Goal: Complete application form: Complete application form

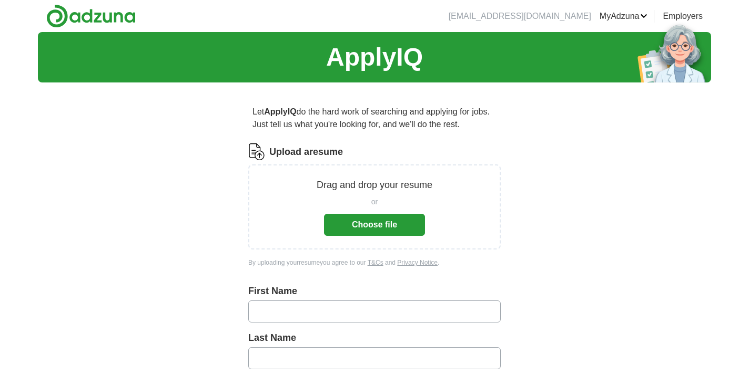
click at [401, 222] on button "Choose file" at bounding box center [374, 225] width 101 height 22
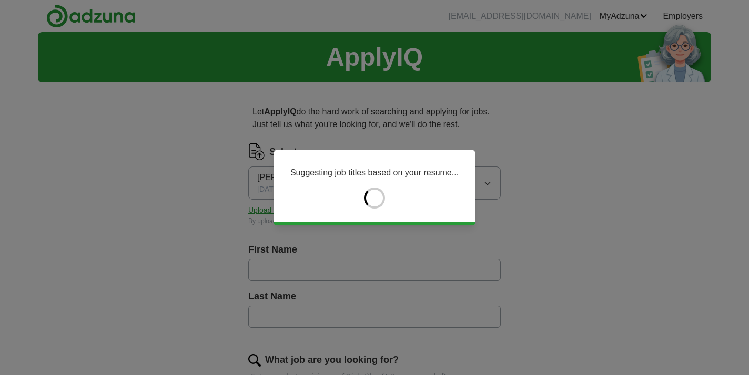
type input "*******"
type input "*****"
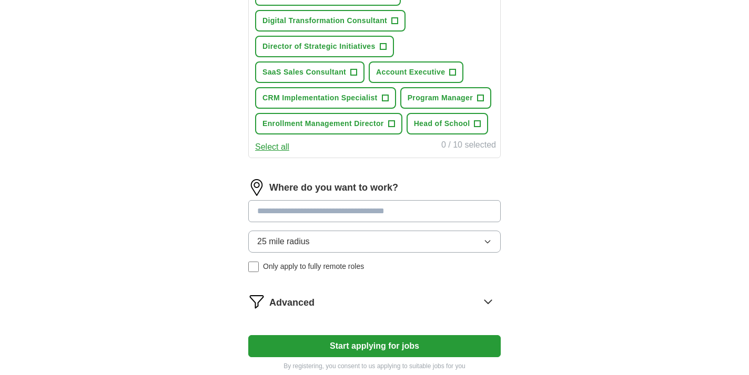
scroll to position [443, 0]
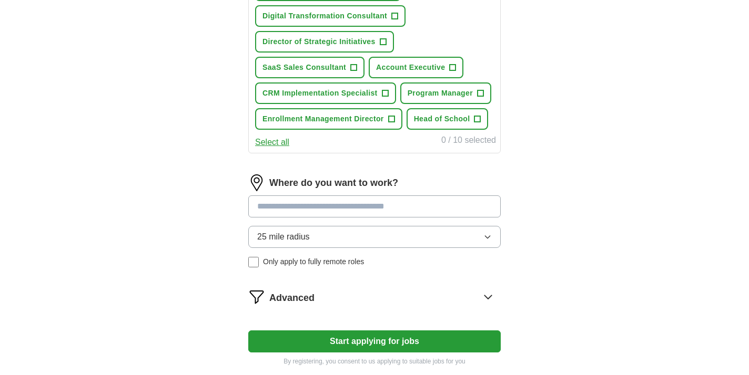
click at [463, 213] on input at bounding box center [374, 207] width 252 height 22
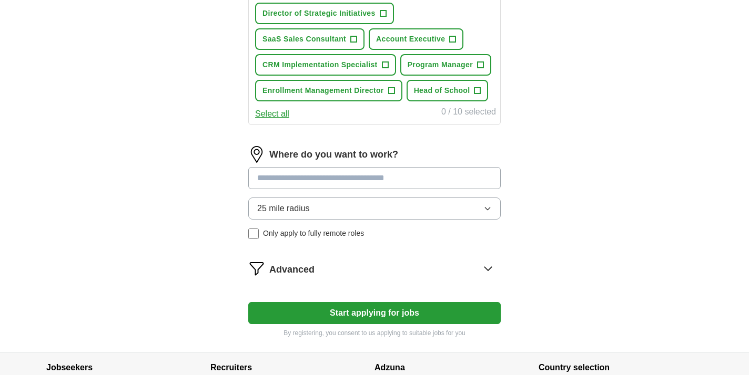
scroll to position [524, 0]
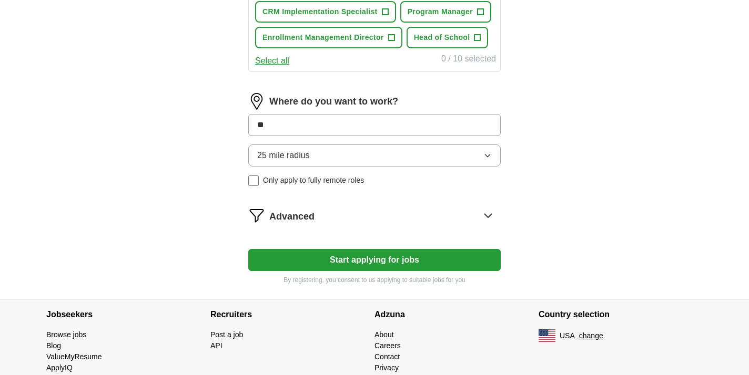
type input "*"
type input "***"
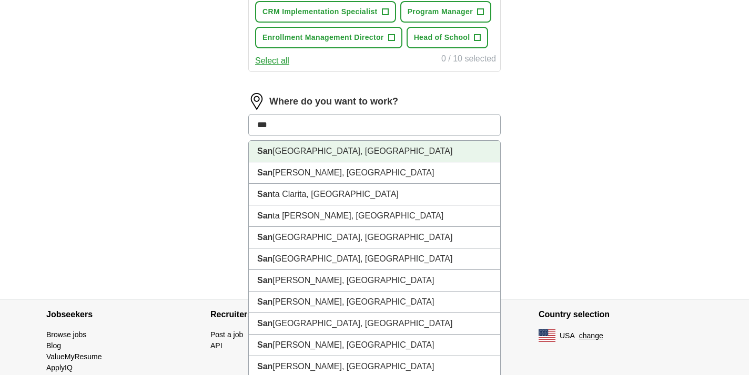
click at [444, 157] on li "[GEOGRAPHIC_DATA], [GEOGRAPHIC_DATA]" at bounding box center [374, 152] width 251 height 22
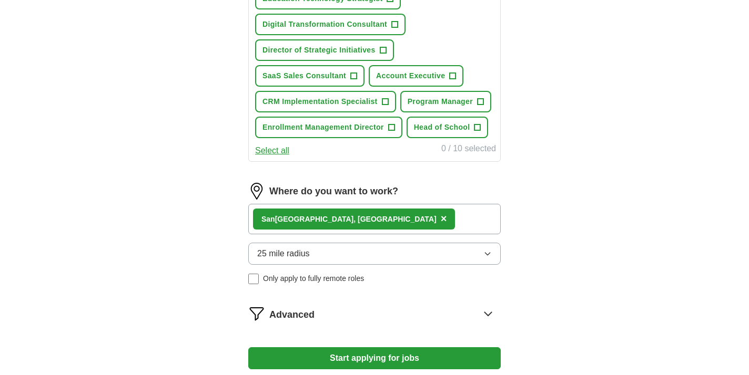
scroll to position [563, 0]
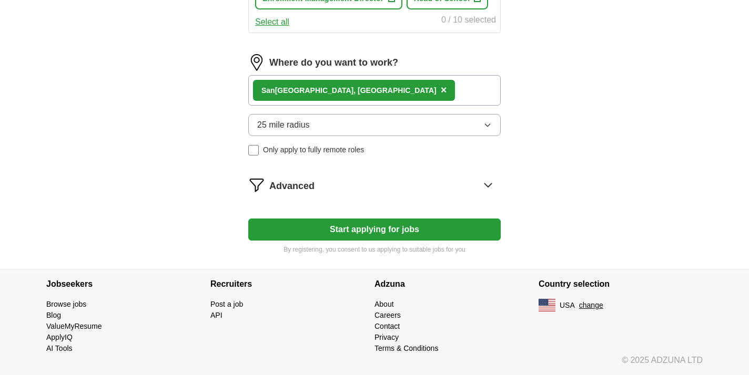
click at [493, 129] on button "25 mile radius" at bounding box center [374, 125] width 252 height 22
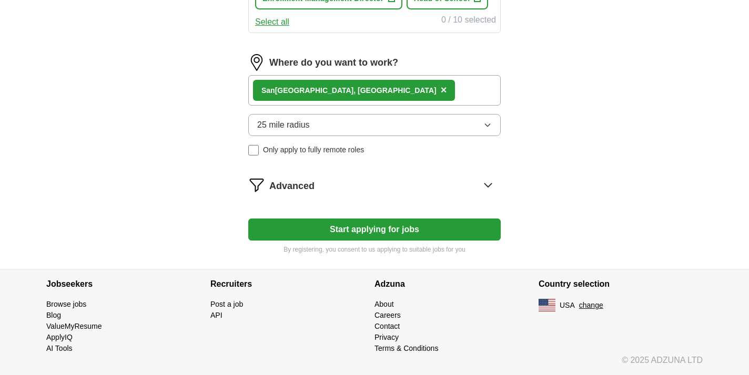
click at [440, 88] on div "[GEOGRAPHIC_DATA], [GEOGRAPHIC_DATA] ×" at bounding box center [374, 90] width 252 height 30
click at [391, 93] on div "[GEOGRAPHIC_DATA], [GEOGRAPHIC_DATA] ×" at bounding box center [374, 90] width 252 height 30
click at [358, 225] on button "Start applying for jobs" at bounding box center [374, 230] width 252 height 22
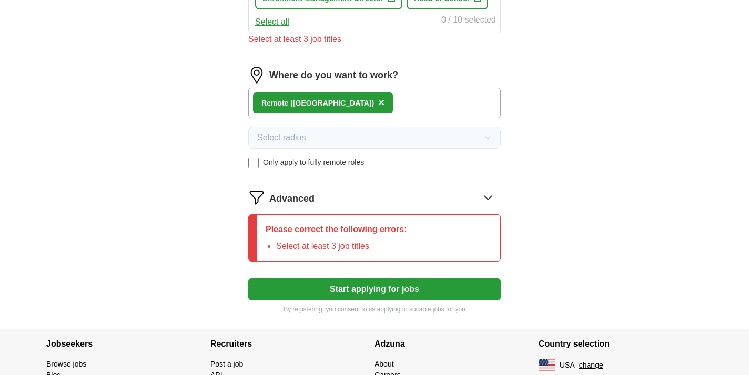
scroll to position [575, 0]
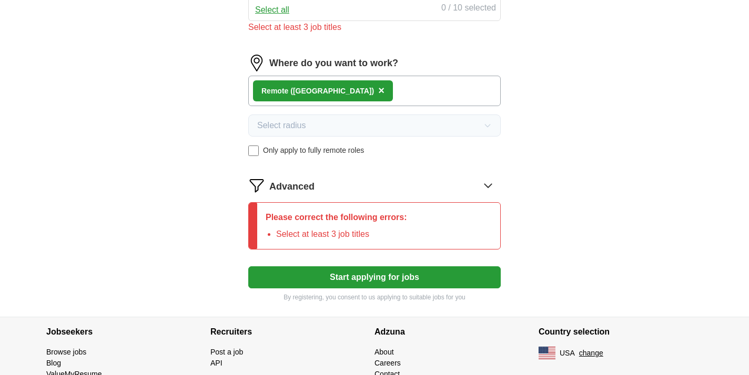
click at [373, 277] on button "Start applying for jobs" at bounding box center [374, 278] width 252 height 22
click at [486, 188] on icon at bounding box center [488, 185] width 17 height 17
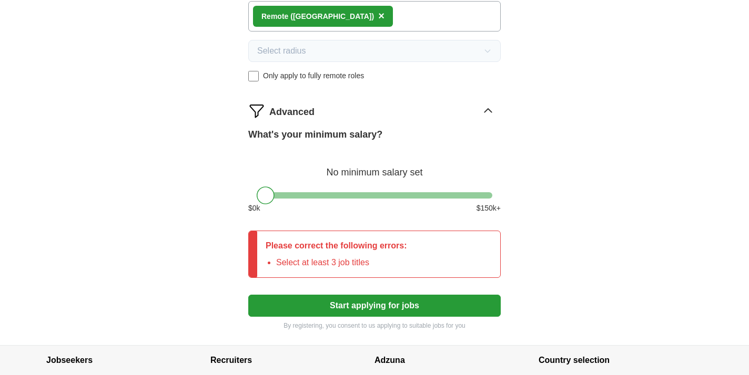
scroll to position [650, 0]
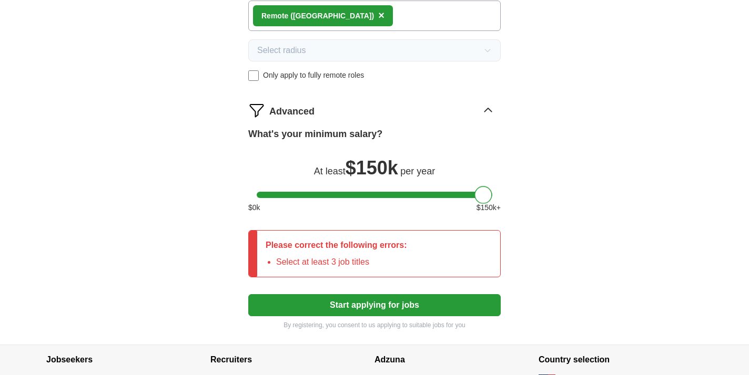
drag, startPoint x: 266, startPoint y: 199, endPoint x: 506, endPoint y: 206, distance: 240.4
click at [428, 307] on button "Start applying for jobs" at bounding box center [374, 305] width 252 height 22
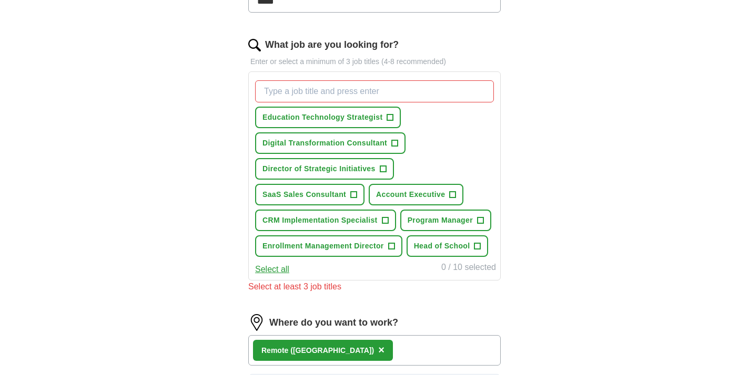
scroll to position [312, 0]
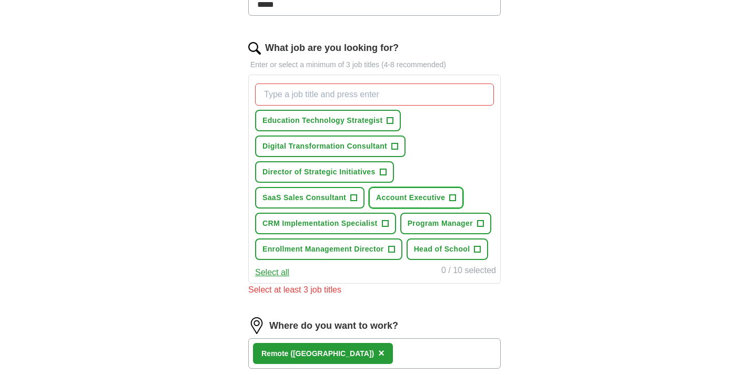
click at [451, 196] on span "+" at bounding box center [453, 198] width 6 height 8
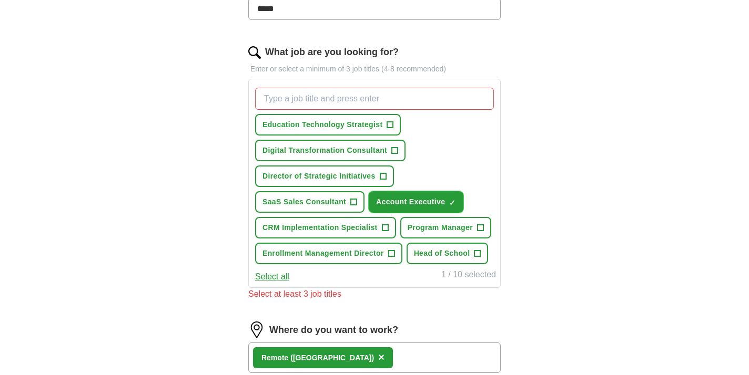
scroll to position [305, 0]
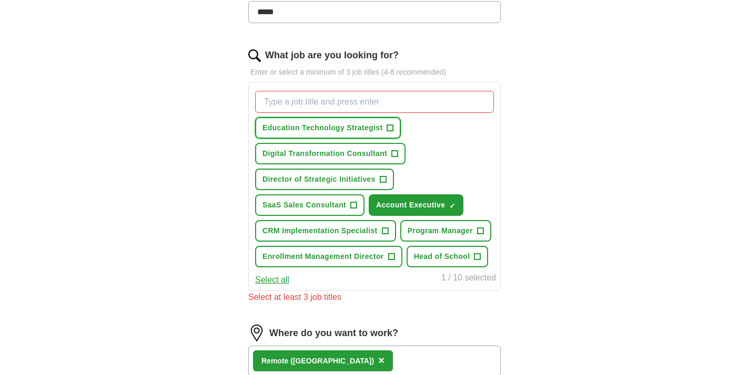
click at [390, 129] on span "+" at bounding box center [390, 128] width 6 height 8
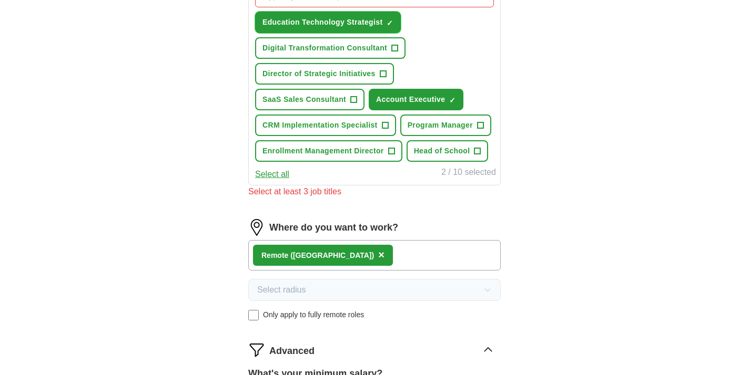
scroll to position [410, 0]
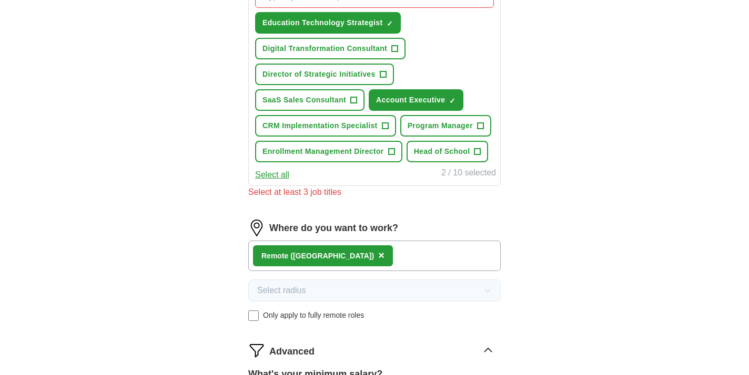
click at [283, 176] on button "Select all" at bounding box center [272, 175] width 34 height 13
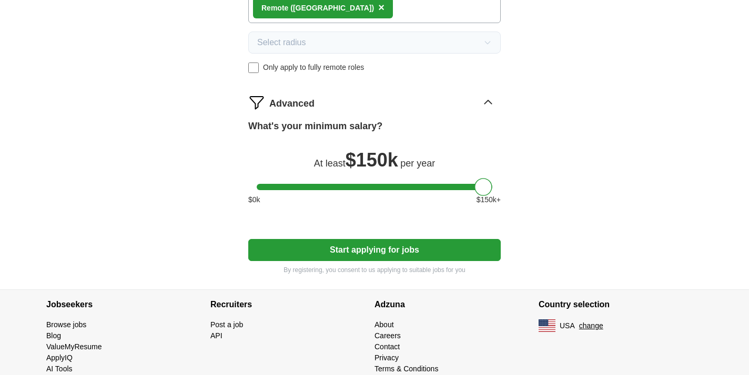
scroll to position [651, 0]
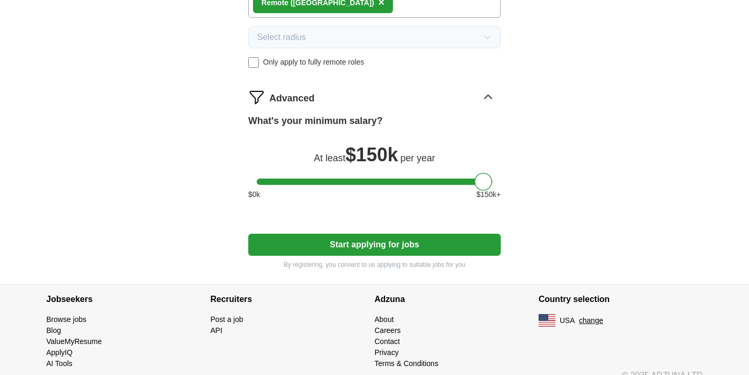
click at [385, 245] on button "Start applying for jobs" at bounding box center [374, 245] width 252 height 22
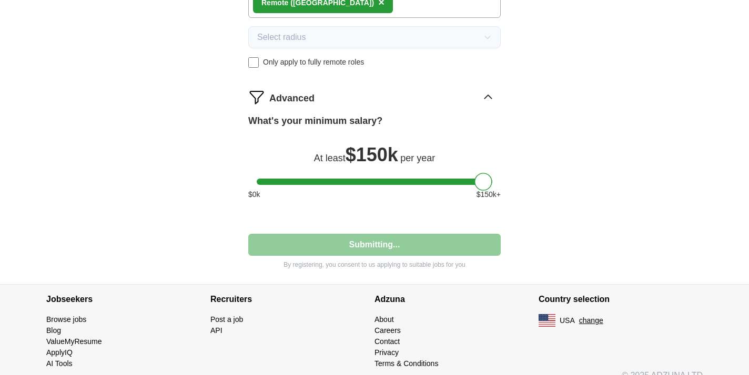
select select "**"
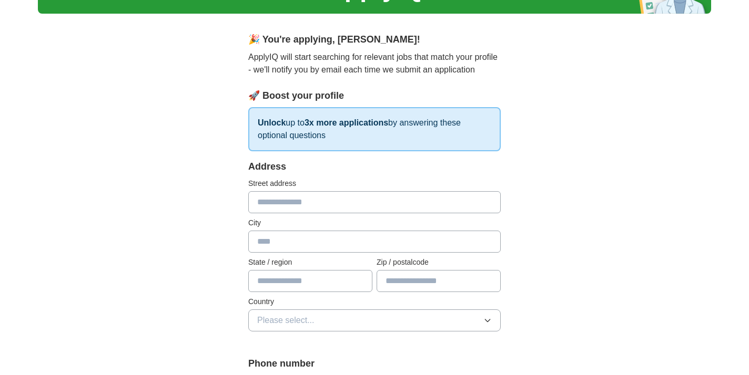
scroll to position [79, 0]
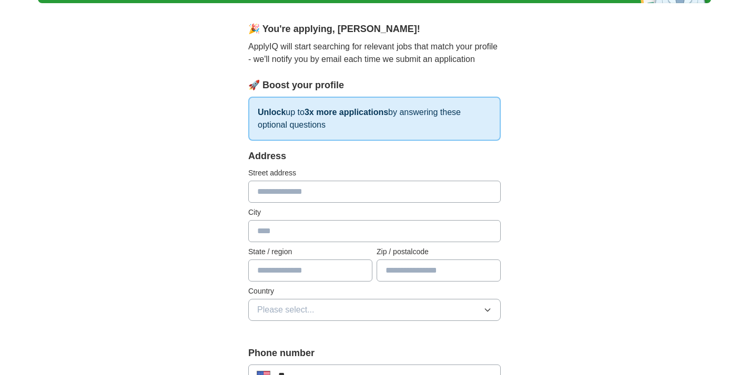
click at [455, 196] on input "text" at bounding box center [374, 192] width 252 height 22
type input "*"
type input "****"
